Goal: Information Seeking & Learning: Find specific fact

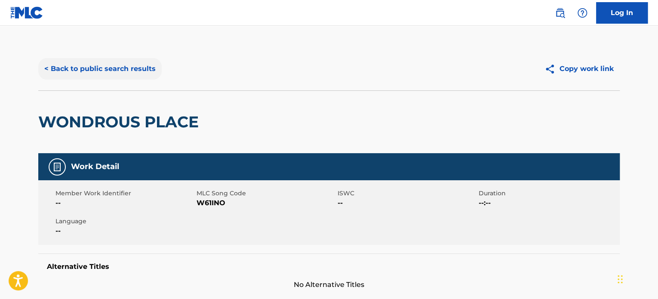
click at [113, 65] on button "< Back to public search results" at bounding box center [99, 68] width 123 height 21
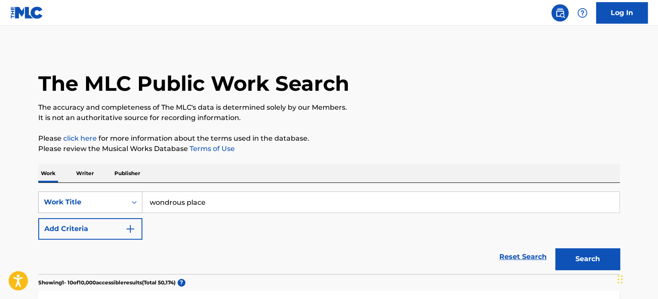
drag, startPoint x: 218, startPoint y: 199, endPoint x: 121, endPoint y: 198, distance: 97.6
click at [121, 198] on div "SearchWithCriteria8e2028db-449a-4566-b1f6-94d5a5355e41 Work Title wondrous place" at bounding box center [328, 201] width 581 height 21
type input "great green earth"
click at [555, 248] on button "Search" at bounding box center [587, 258] width 64 height 21
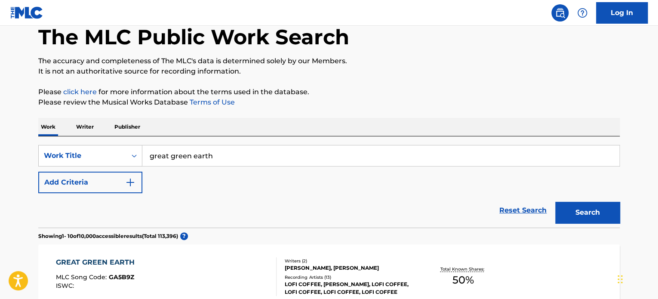
scroll to position [129, 0]
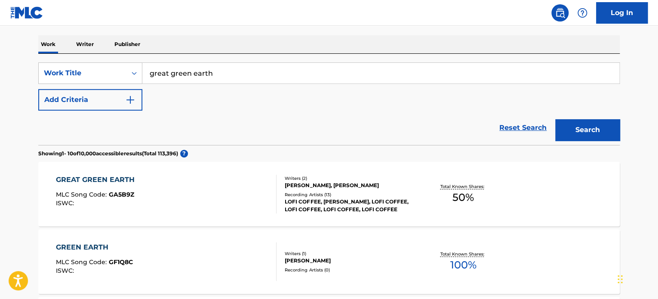
click at [293, 185] on div "[PERSON_NAME], [PERSON_NAME]" at bounding box center [350, 185] width 130 height 8
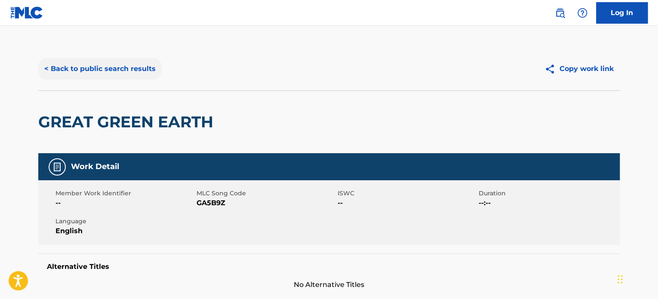
click at [98, 68] on button "< Back to public search results" at bounding box center [99, 68] width 123 height 21
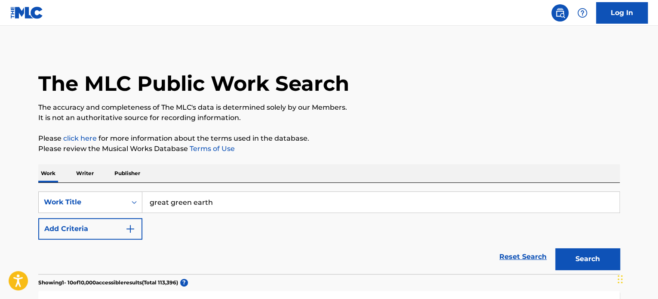
scroll to position [129, 0]
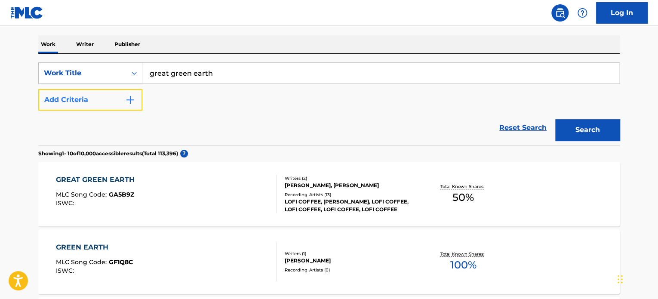
click at [138, 93] on button "Add Criteria" at bounding box center [90, 99] width 104 height 21
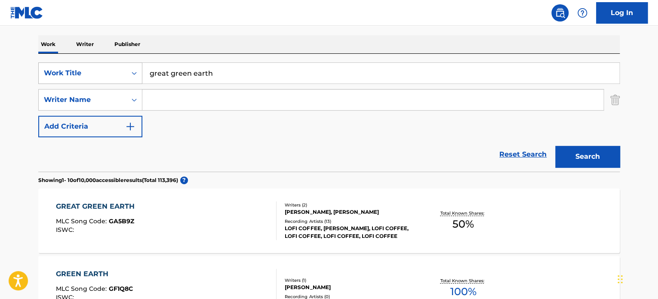
drag, startPoint x: 227, startPoint y: 79, endPoint x: 45, endPoint y: 67, distance: 182.6
click at [45, 67] on div "SearchWithCriteria8e2028db-449a-4566-b1f6-94d5a5355e41 Work Title great green e…" at bounding box center [328, 72] width 581 height 21
type input "(if i was a) rambler"
click at [555, 146] on button "Search" at bounding box center [587, 156] width 64 height 21
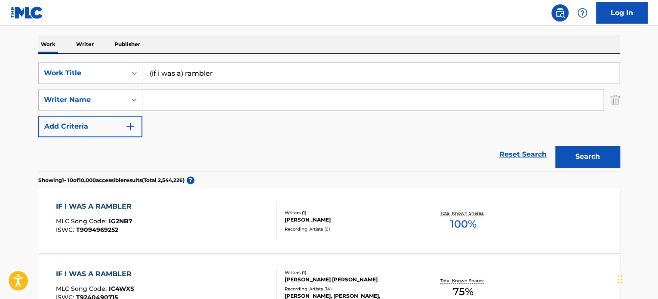
scroll to position [172, 0]
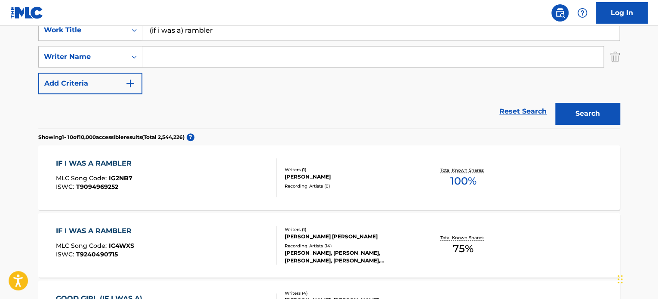
click at [285, 176] on div "[PERSON_NAME]" at bounding box center [350, 177] width 130 height 8
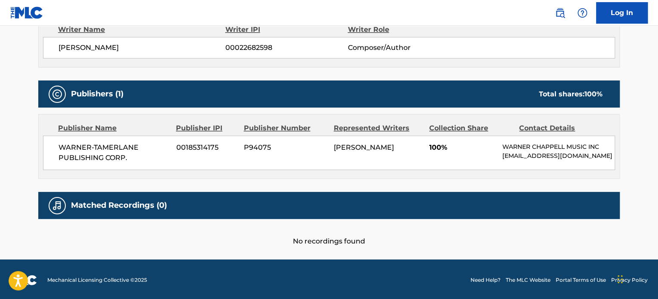
scroll to position [321, 0]
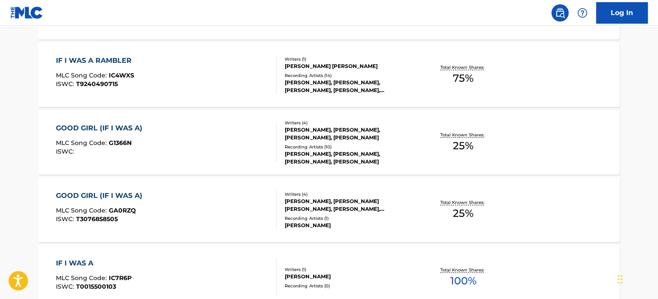
scroll to position [344, 0]
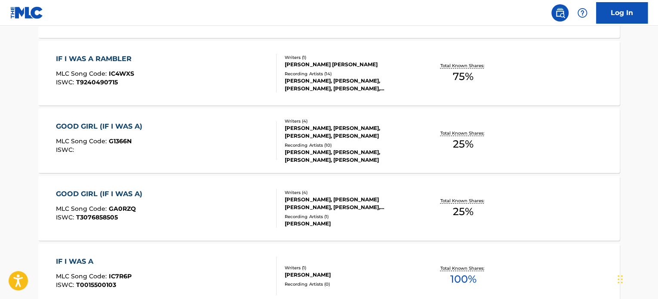
click at [349, 81] on div "[PERSON_NAME], [PERSON_NAME], [PERSON_NAME], [PERSON_NAME], [PERSON_NAME]" at bounding box center [350, 84] width 130 height 15
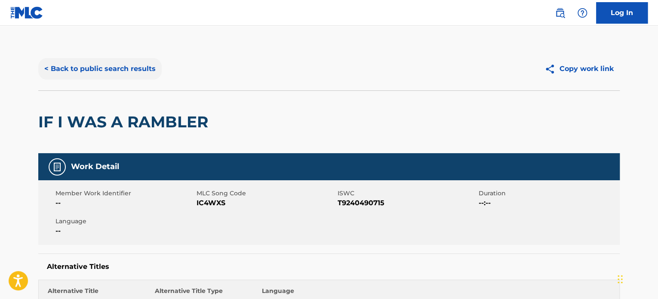
click at [134, 68] on button "< Back to public search results" at bounding box center [99, 68] width 123 height 21
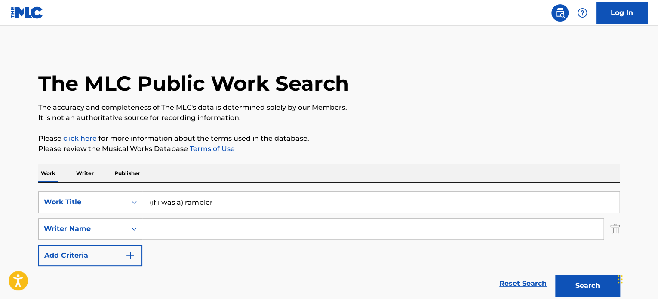
drag, startPoint x: 145, startPoint y: 198, endPoint x: 80, endPoint y: 184, distance: 66.3
click at [80, 184] on div "SearchWithCriteria8e2028db-449a-4566-b1f6-94d5a5355e41 Work Title (if i was a) …" at bounding box center [328, 242] width 581 height 118
type input "hungry eyes"
type input "[PERSON_NAME]"
click at [555, 275] on button "Search" at bounding box center [587, 285] width 64 height 21
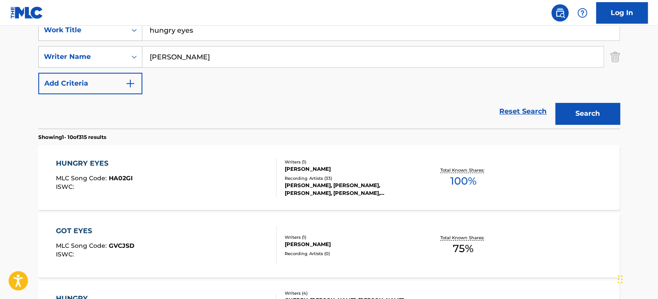
scroll to position [215, 0]
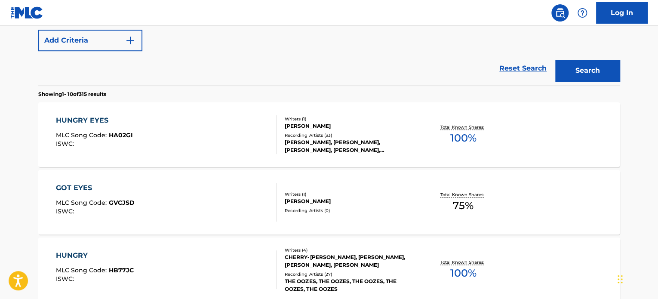
click at [317, 129] on div "[PERSON_NAME]" at bounding box center [350, 126] width 130 height 8
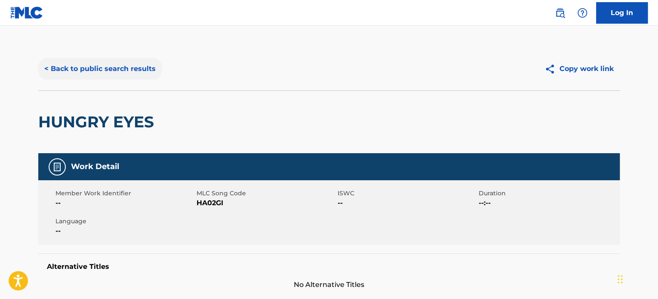
click at [113, 67] on button "< Back to public search results" at bounding box center [99, 68] width 123 height 21
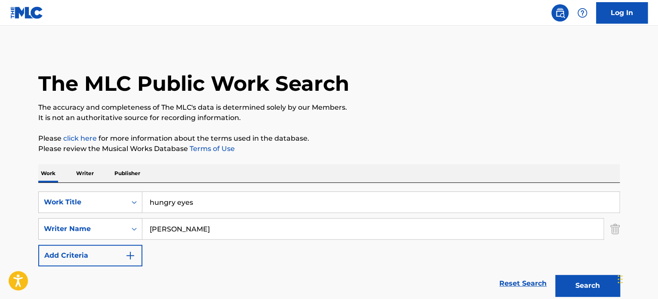
drag, startPoint x: 210, startPoint y: 201, endPoint x: 87, endPoint y: 184, distance: 124.5
click at [87, 184] on div "SearchWithCriteria8e2028db-449a-4566-b1f6-94d5a5355e41 Work Title hungry eyes S…" at bounding box center [328, 242] width 581 height 118
type input "18 [PERSON_NAME]"
type input "[PERSON_NAME]"
click at [555, 275] on button "Search" at bounding box center [587, 285] width 64 height 21
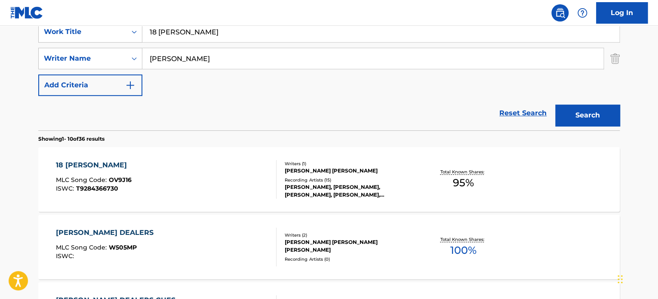
scroll to position [172, 0]
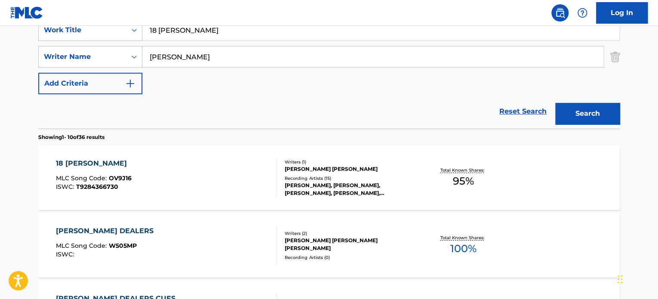
click at [327, 168] on div "[PERSON_NAME] [PERSON_NAME]" at bounding box center [350, 169] width 130 height 8
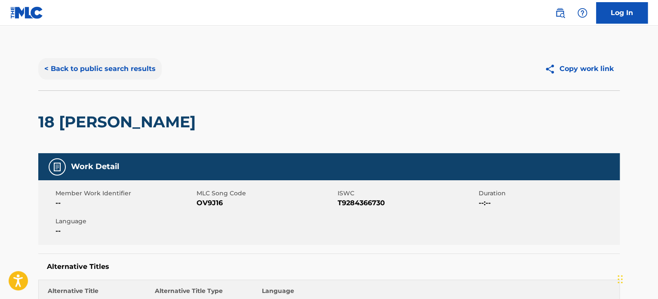
click at [90, 71] on button "< Back to public search results" at bounding box center [99, 68] width 123 height 21
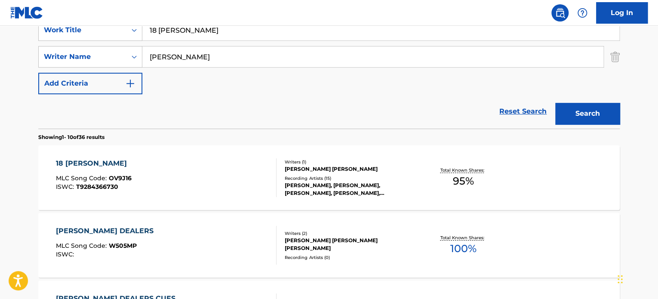
scroll to position [86, 0]
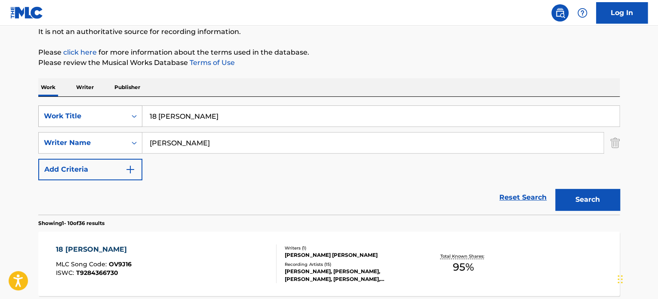
drag, startPoint x: 200, startPoint y: 114, endPoint x: 112, endPoint y: 109, distance: 88.7
click at [112, 109] on div "SearchWithCriteria8e2028db-449a-4566-b1f6-94d5a5355e41 Work Title 18 [PERSON_NA…" at bounding box center [328, 115] width 581 height 21
paste input "POOKIE'S REQUIEM"
type input "POOKIE'S REQUIEM"
click at [612, 142] on img "Search Form" at bounding box center [614, 142] width 9 height 21
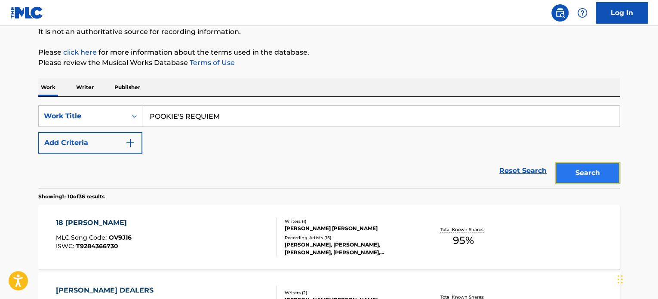
click at [598, 173] on button "Search" at bounding box center [587, 172] width 64 height 21
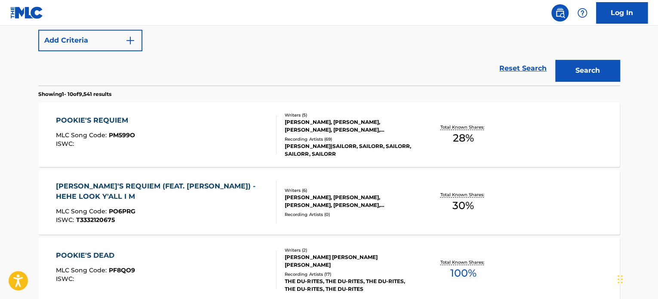
scroll to position [215, 0]
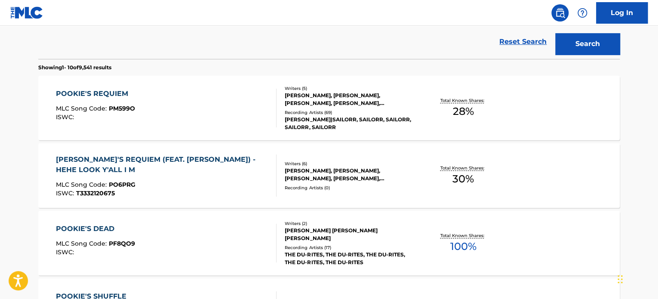
click at [364, 103] on div "[PERSON_NAME], [PERSON_NAME], [PERSON_NAME], [PERSON_NAME], [PERSON_NAME]" at bounding box center [350, 99] width 130 height 15
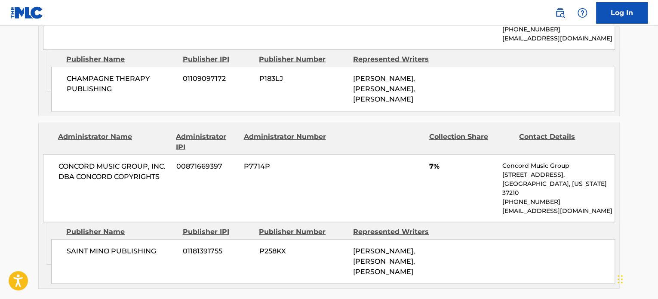
scroll to position [903, 0]
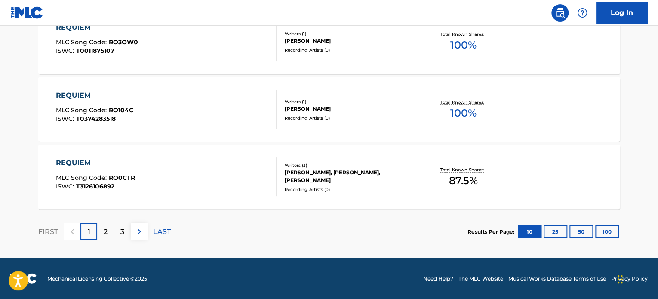
scroll to position [237, 0]
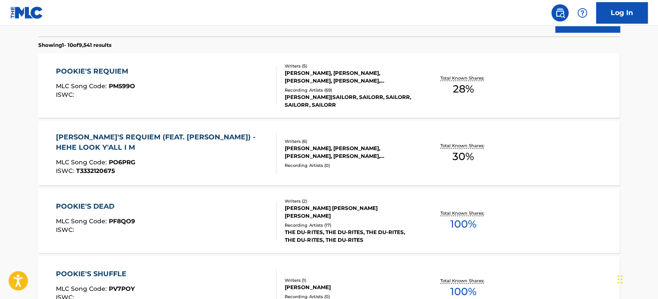
click at [239, 140] on div "[PERSON_NAME]'S REQUIEM (FEAT. [PERSON_NAME]) - HEHE LOOK Y'ALL I M" at bounding box center [163, 142] width 214 height 21
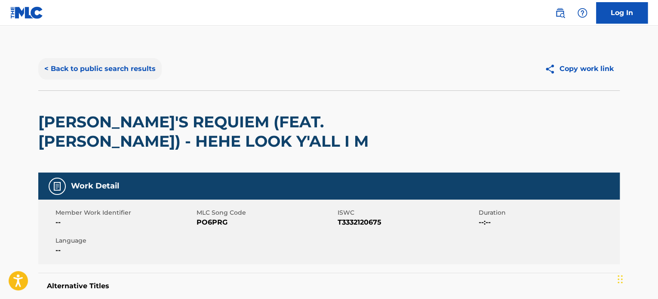
click at [138, 64] on button "< Back to public search results" at bounding box center [99, 68] width 123 height 21
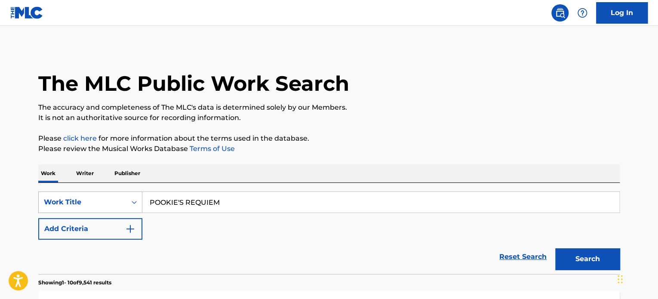
drag, startPoint x: 234, startPoint y: 206, endPoint x: 115, endPoint y: 211, distance: 118.7
click at [115, 207] on div "SearchWithCriteria8e2028db-449a-4566-b1f6-94d5a5355e41 Work Title POOKIE'S REQU…" at bounding box center [328, 201] width 581 height 21
paste input "relude For You"
type input "Prelude For You"
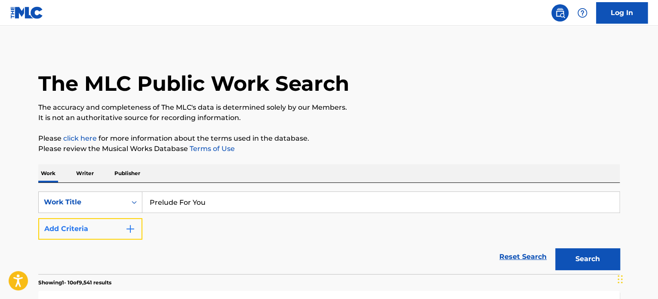
click at [115, 222] on button "Add Criteria" at bounding box center [90, 228] width 104 height 21
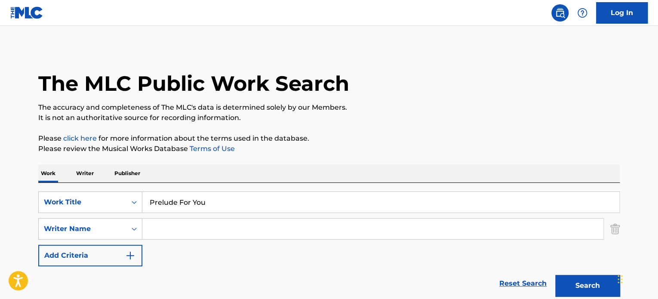
click at [190, 230] on input "Search Form" at bounding box center [372, 228] width 461 height 21
click at [555, 275] on button "Search" at bounding box center [587, 285] width 64 height 21
drag, startPoint x: 248, startPoint y: 227, endPoint x: 89, endPoint y: 213, distance: 159.2
click at [89, 213] on div "SearchWithCriteria8e2028db-449a-4566-b1f6-94d5a5355e41 Work Title Prelude For Y…" at bounding box center [328, 228] width 581 height 75
type input "[GEOGRAPHIC_DATA]"
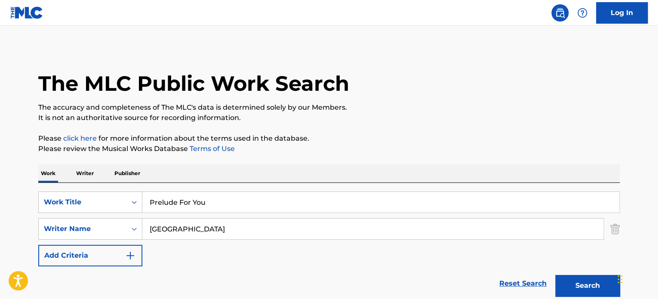
click at [555, 275] on button "Search" at bounding box center [587, 285] width 64 height 21
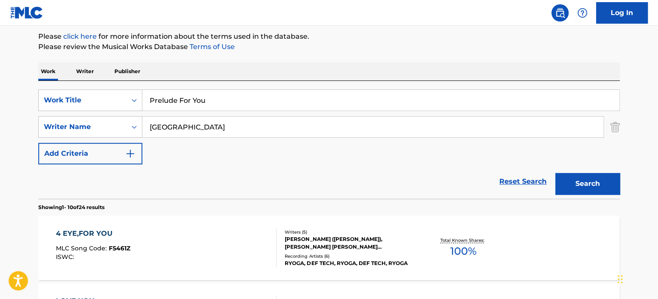
scroll to position [188, 0]
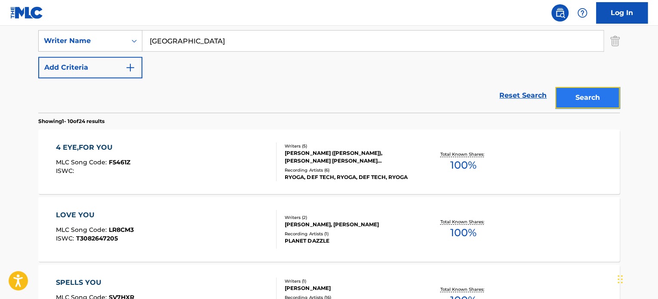
click at [568, 97] on button "Search" at bounding box center [587, 97] width 64 height 21
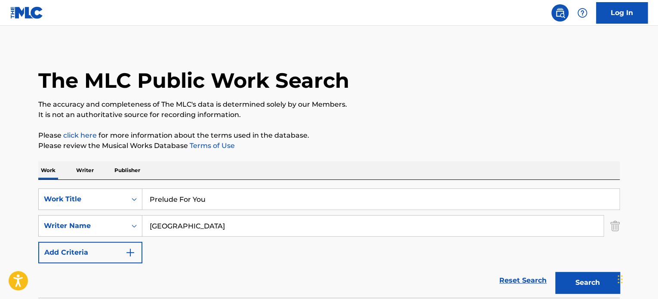
scroll to position [0, 0]
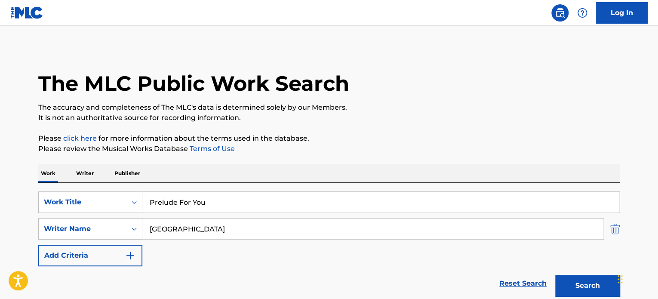
click at [612, 228] on img "Search Form" at bounding box center [614, 228] width 9 height 21
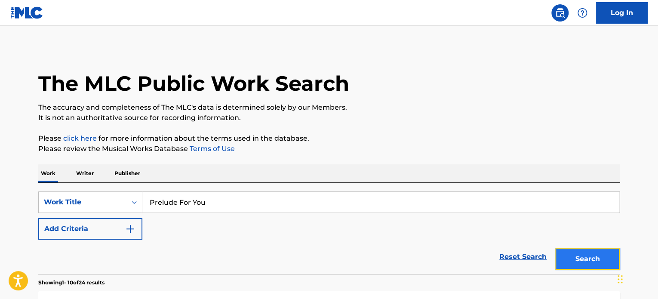
click at [584, 257] on button "Search" at bounding box center [587, 258] width 64 height 21
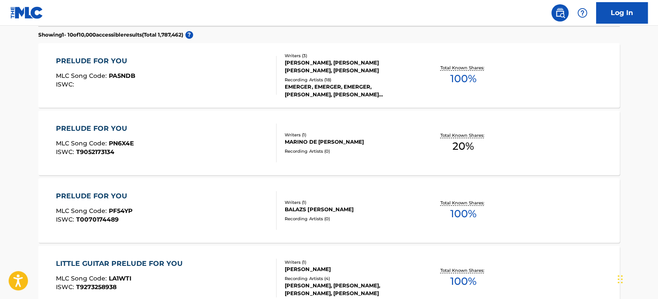
scroll to position [291, 0]
